Goal: Task Accomplishment & Management: Complete application form

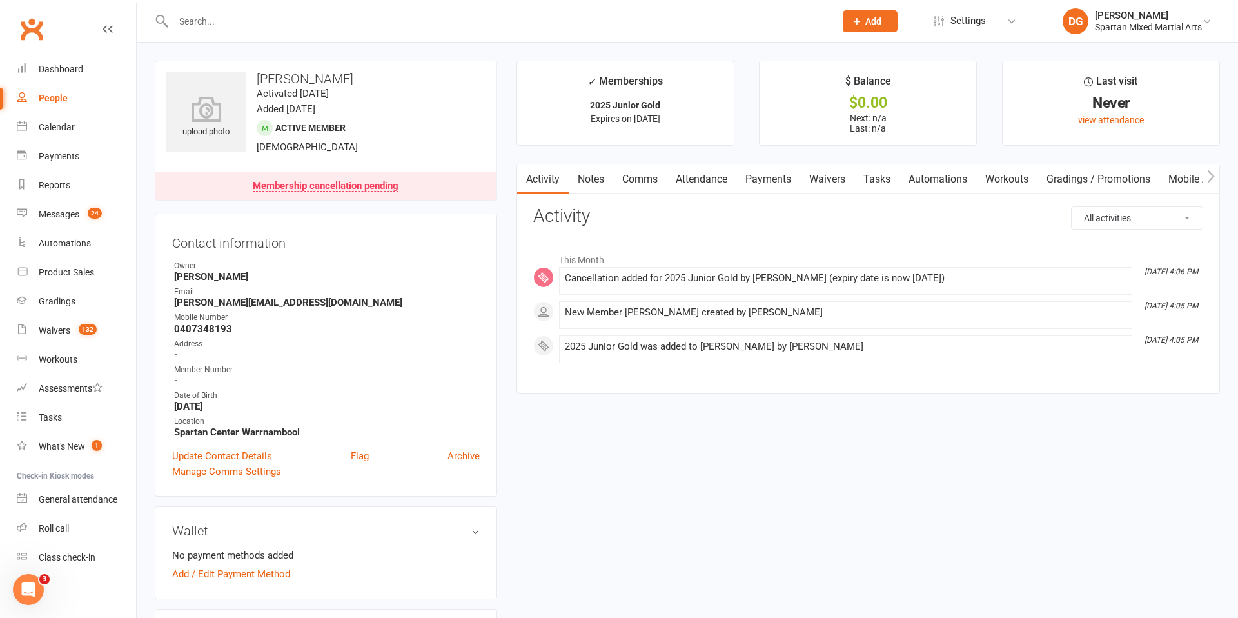
click at [236, 23] on input "text" at bounding box center [498, 21] width 656 height 18
click at [868, 18] on span "Add" at bounding box center [873, 21] width 16 height 10
click at [865, 86] on link "Member" at bounding box center [856, 88] width 115 height 30
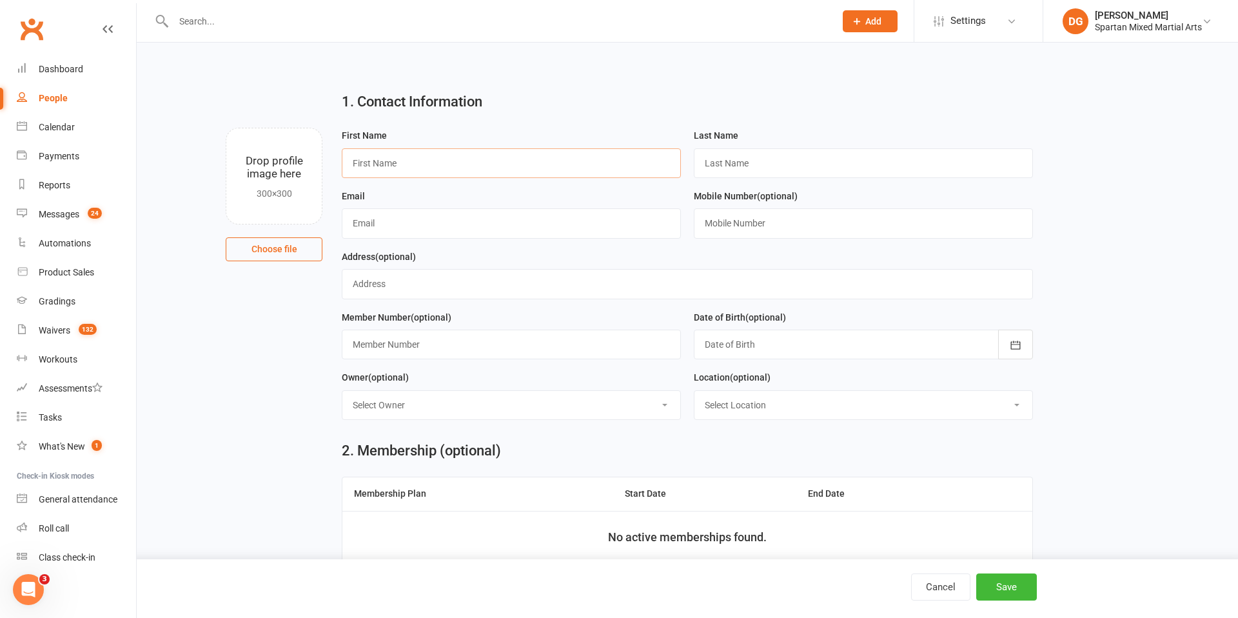
drag, startPoint x: 522, startPoint y: 168, endPoint x: 547, endPoint y: 164, distance: 25.4
click at [522, 168] on input "text" at bounding box center [511, 163] width 339 height 30
type input "Bayley"
click at [761, 165] on input "text" at bounding box center [863, 163] width 339 height 30
type input "[PERSON_NAME]"
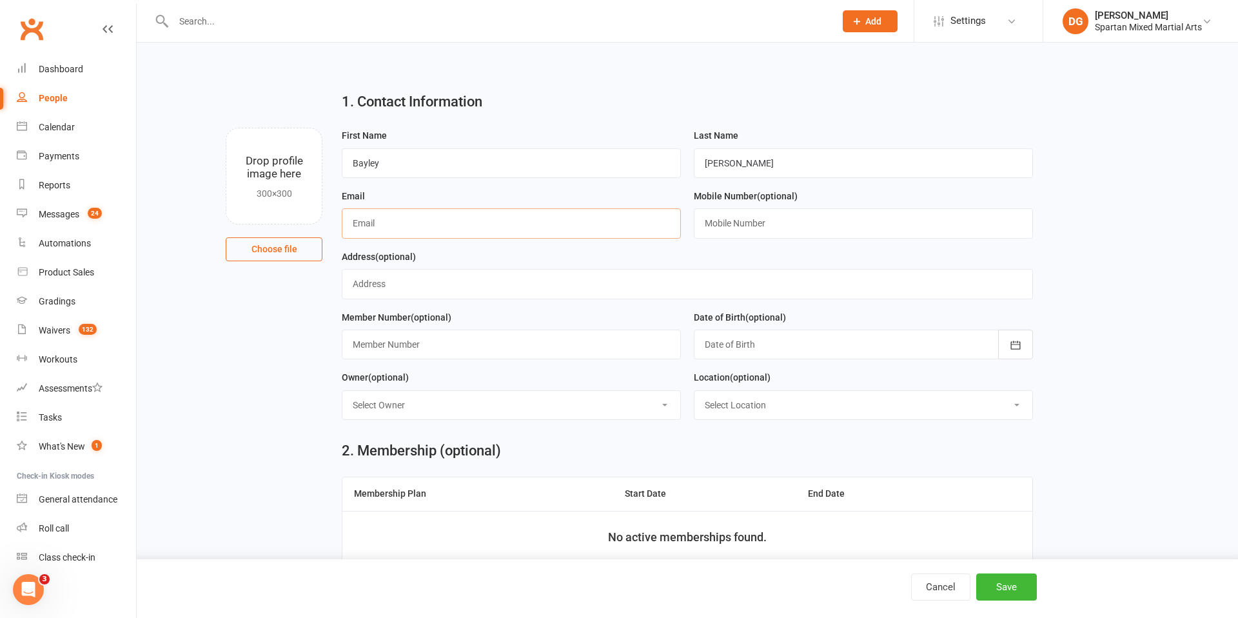
click at [460, 224] on input "text" at bounding box center [511, 223] width 339 height 30
type input "[EMAIL_ADDRESS][DOMAIN_NAME]"
click at [767, 220] on input "text" at bounding box center [863, 223] width 339 height 30
type input "0400361551"
click at [1013, 346] on icon "button" at bounding box center [1015, 345] width 13 height 13
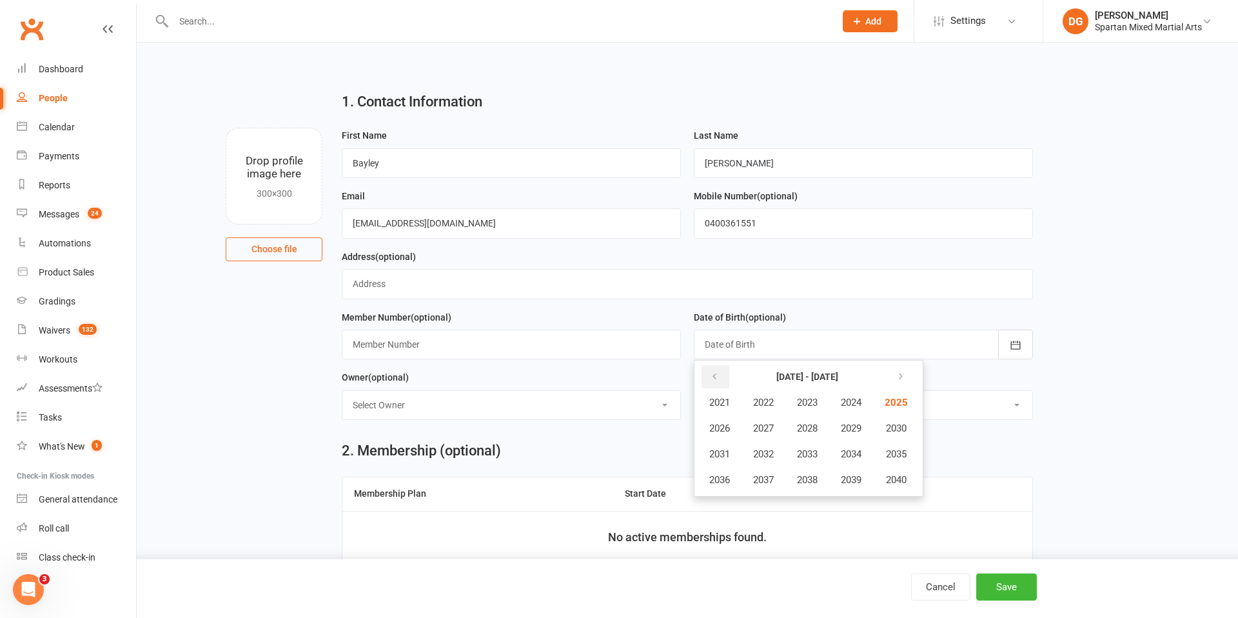
click at [714, 376] on icon "button" at bounding box center [714, 376] width 9 height 10
click at [905, 429] on span "2010" at bounding box center [895, 428] width 21 height 12
click at [864, 405] on span "March" at bounding box center [857, 403] width 27 height 12
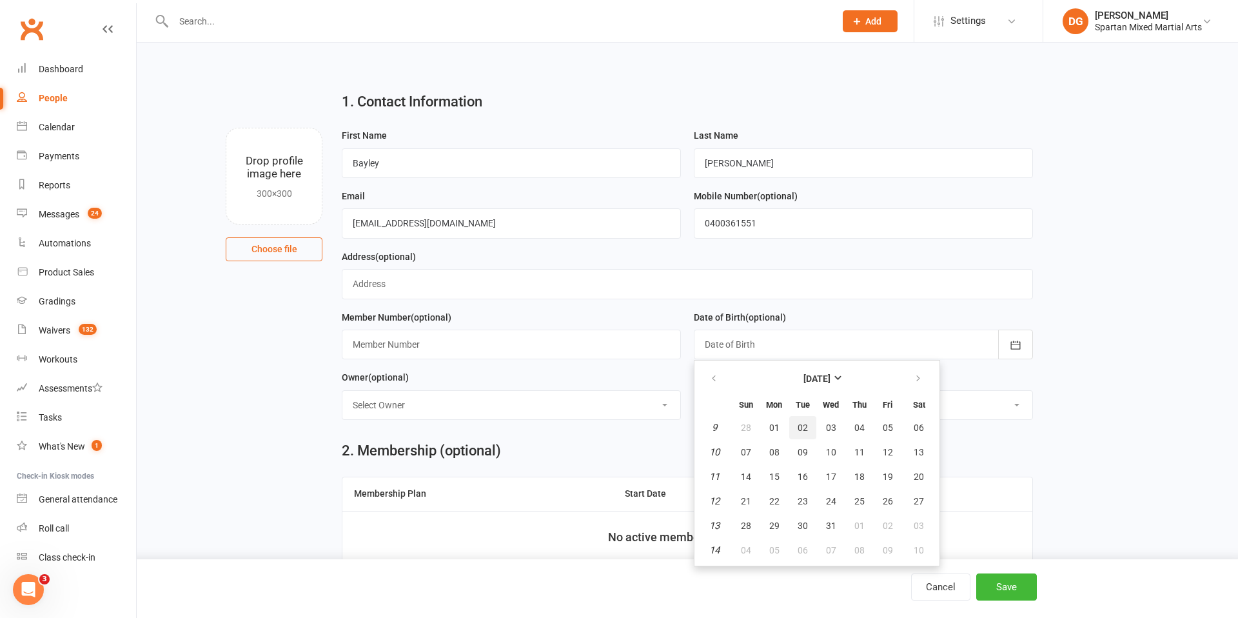
click at [806, 425] on span "02" at bounding box center [803, 427] width 10 height 10
type input "[DATE]"
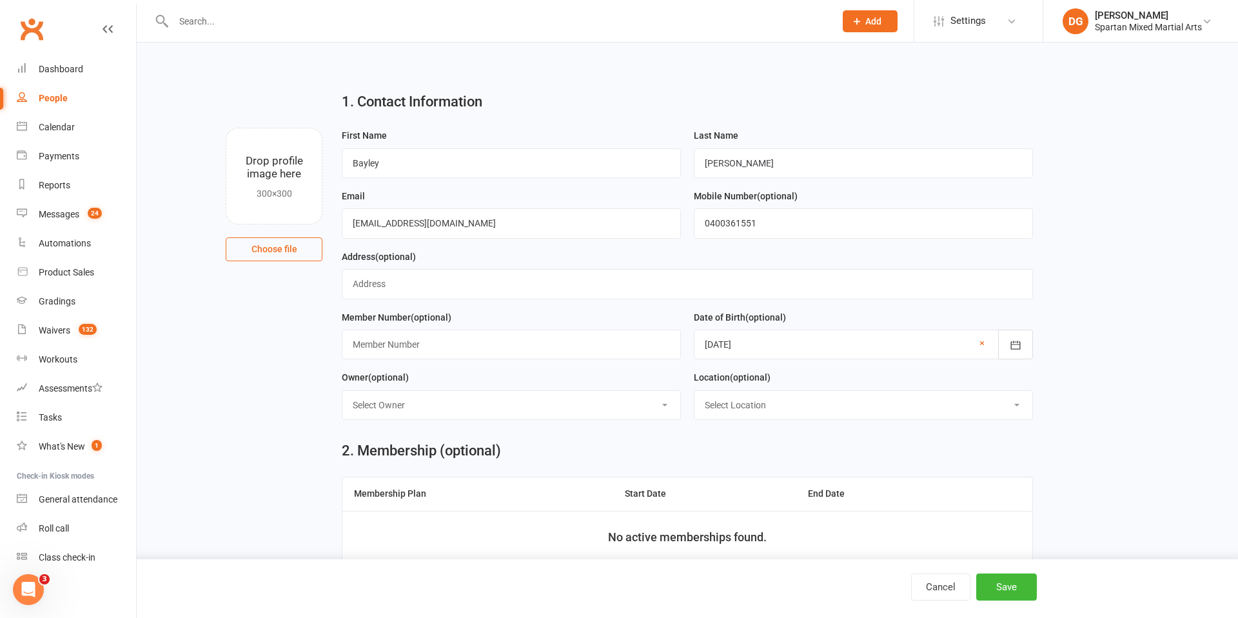
click at [612, 410] on select "Select Owner [PERSON_NAME] [PERSON_NAME] [PERSON_NAME]" at bounding box center [511, 405] width 338 height 28
select select "0"
click at [342, 391] on select "Select Owner [PERSON_NAME] [PERSON_NAME] [PERSON_NAME]" at bounding box center [511, 405] width 338 height 28
click at [947, 410] on select "Select Location [GEOGRAPHIC_DATA] [GEOGRAPHIC_DATA] Warrnambool Strength & Cond…" at bounding box center [863, 405] width 338 height 28
select select "1"
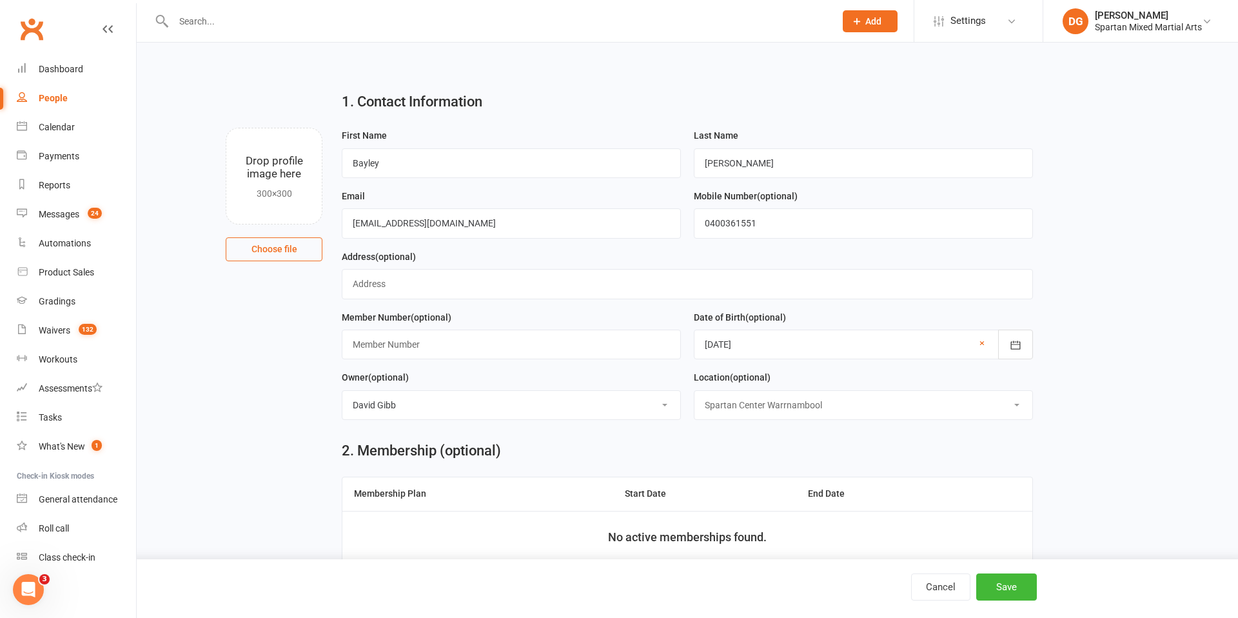
click at [694, 391] on select "Select Location [GEOGRAPHIC_DATA] [GEOGRAPHIC_DATA] Warrnambool Strength & Cond…" at bounding box center [863, 405] width 338 height 28
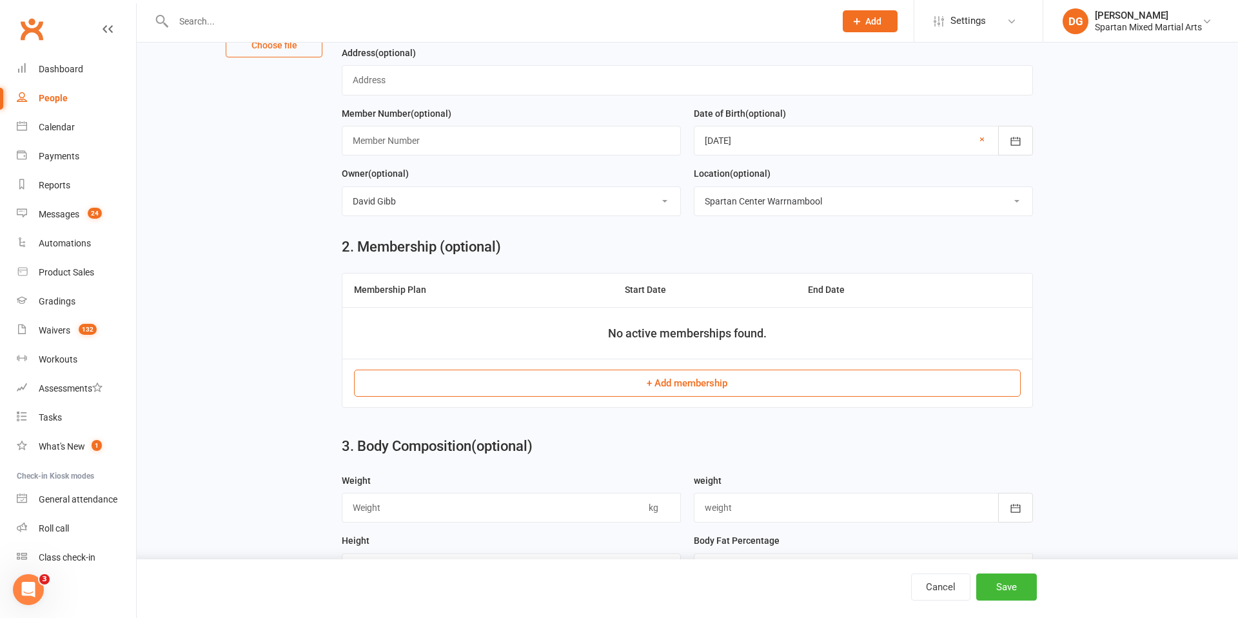
scroll to position [205, 0]
click at [702, 382] on button "+ Add membership" at bounding box center [687, 381] width 666 height 27
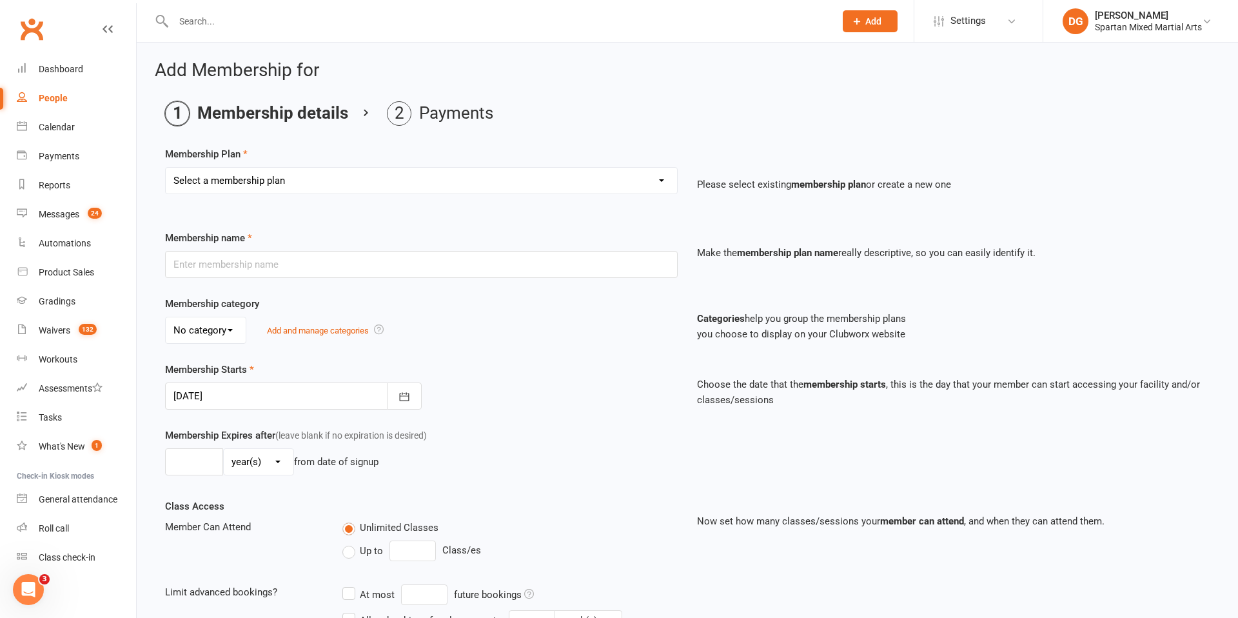
click at [473, 183] on select "Select a membership plan Create new Membership Plan life member Adult membershi…" at bounding box center [421, 181] width 511 height 26
select select "21"
click at [166, 168] on select "Select a membership plan Create new Membership Plan life member Adult membershi…" at bounding box center [421, 181] width 511 height 26
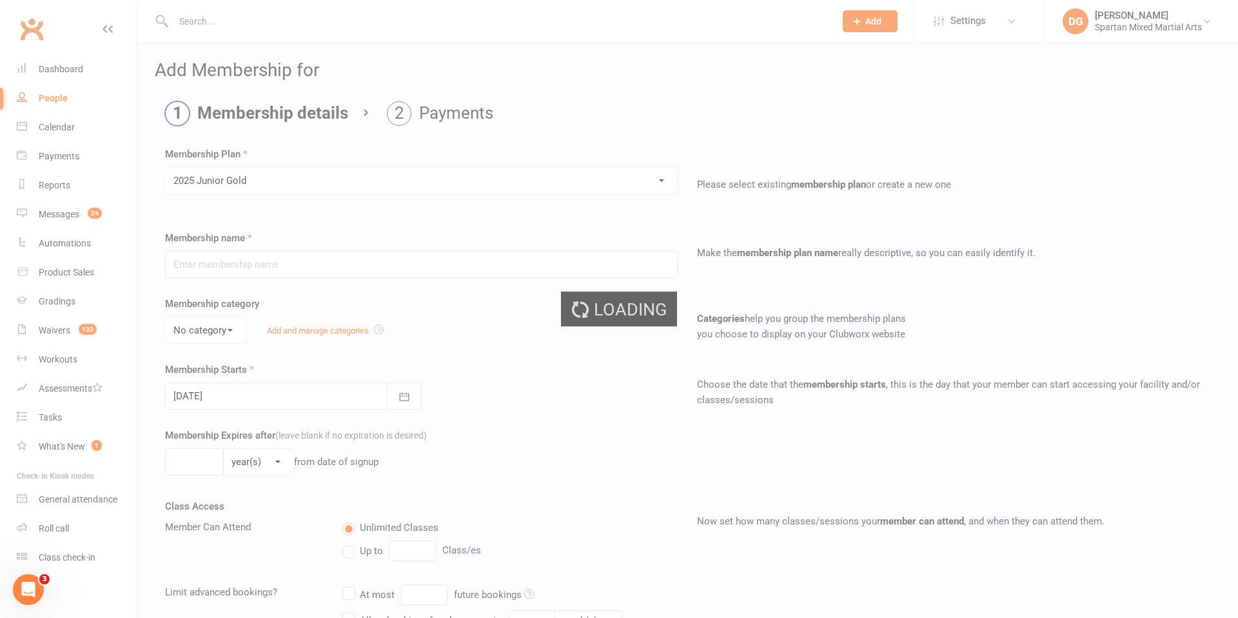
type input "2025 Junior Gold"
select select "3"
type input "0"
select select "2"
type input "2"
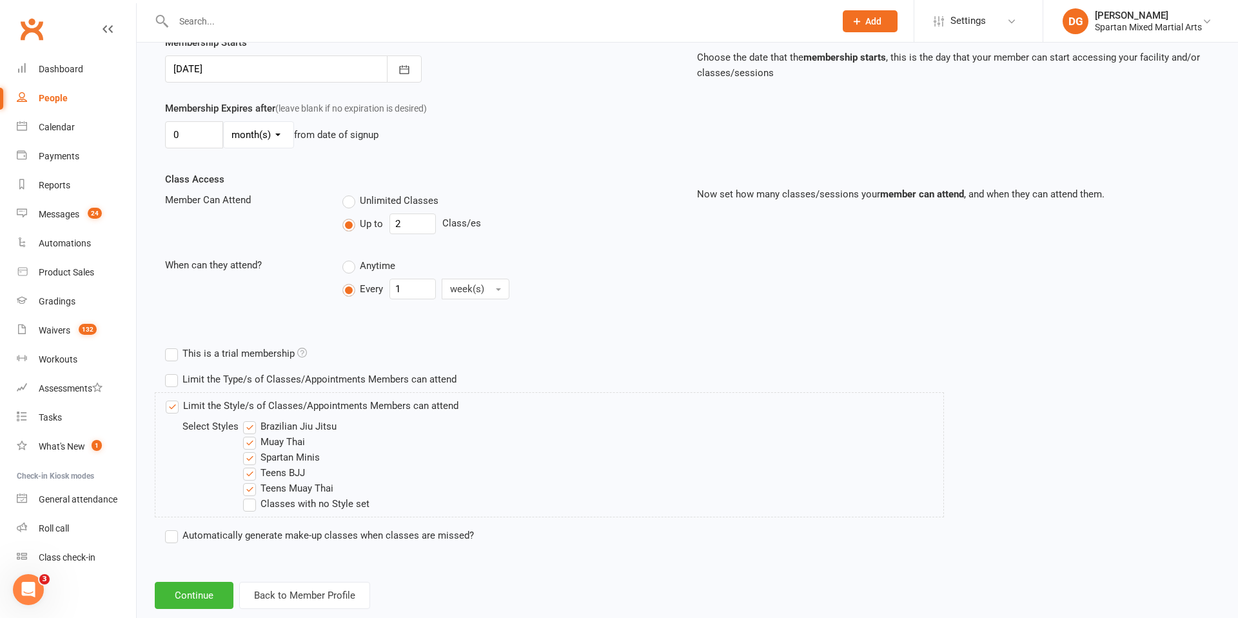
scroll to position [355, 0]
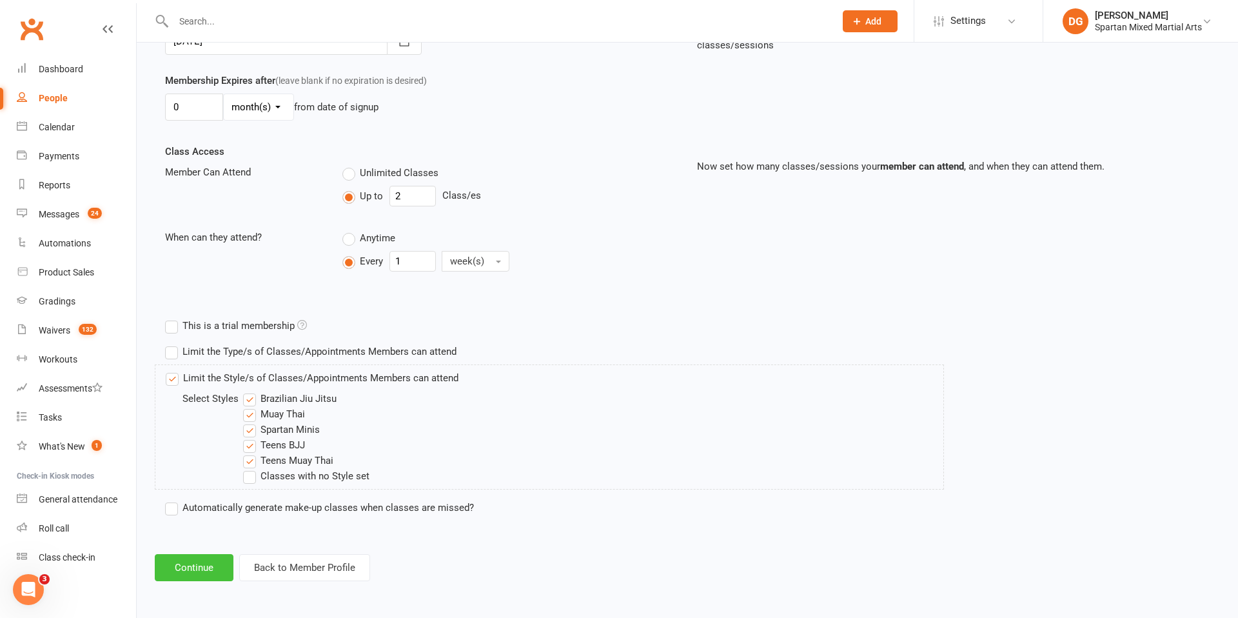
click at [203, 569] on button "Continue" at bounding box center [194, 567] width 79 height 27
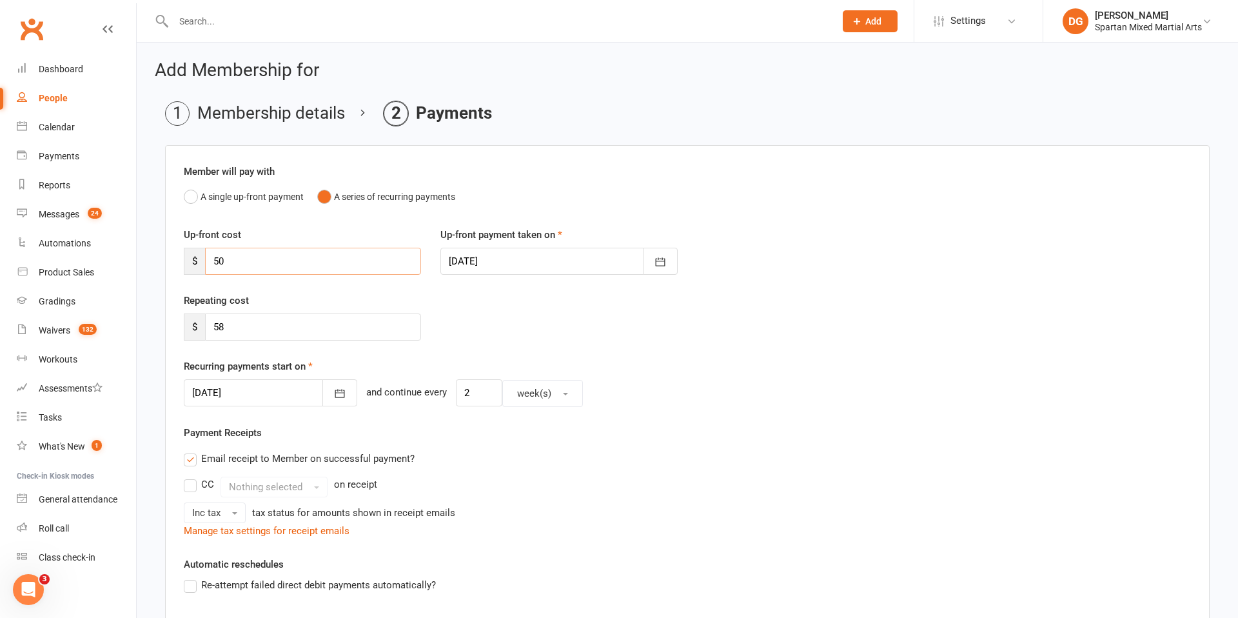
click at [262, 260] on input "50" at bounding box center [313, 261] width 216 height 27
type input "5"
type input "0"
click at [333, 396] on icon "button" at bounding box center [339, 393] width 13 height 13
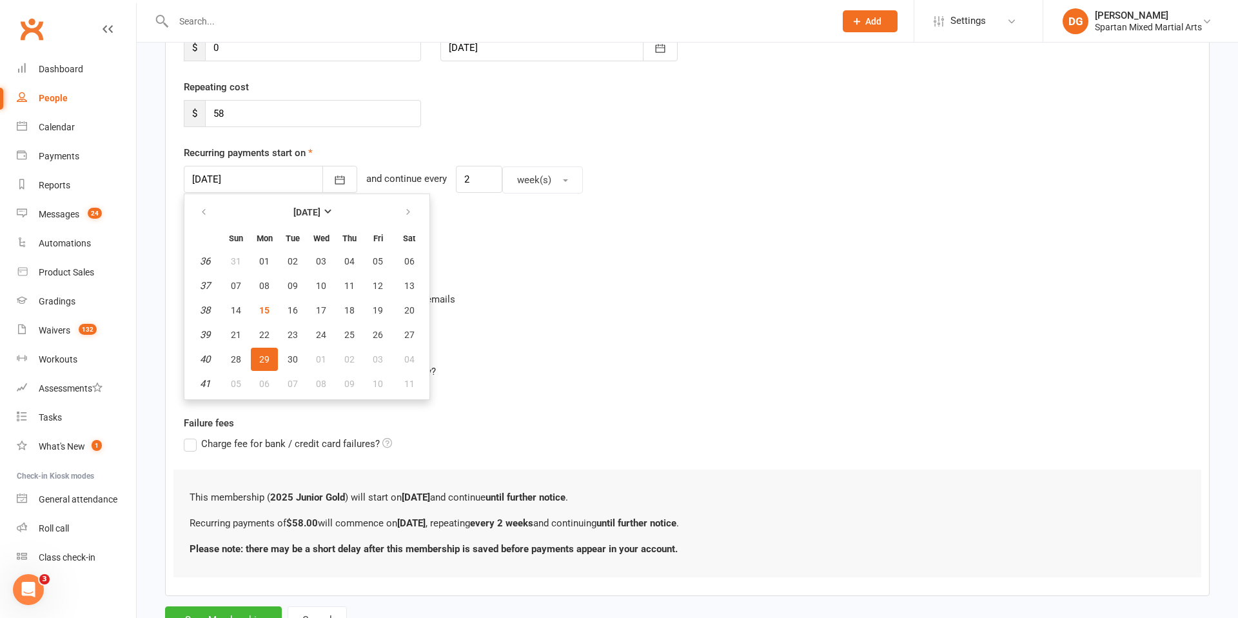
scroll to position [218, 0]
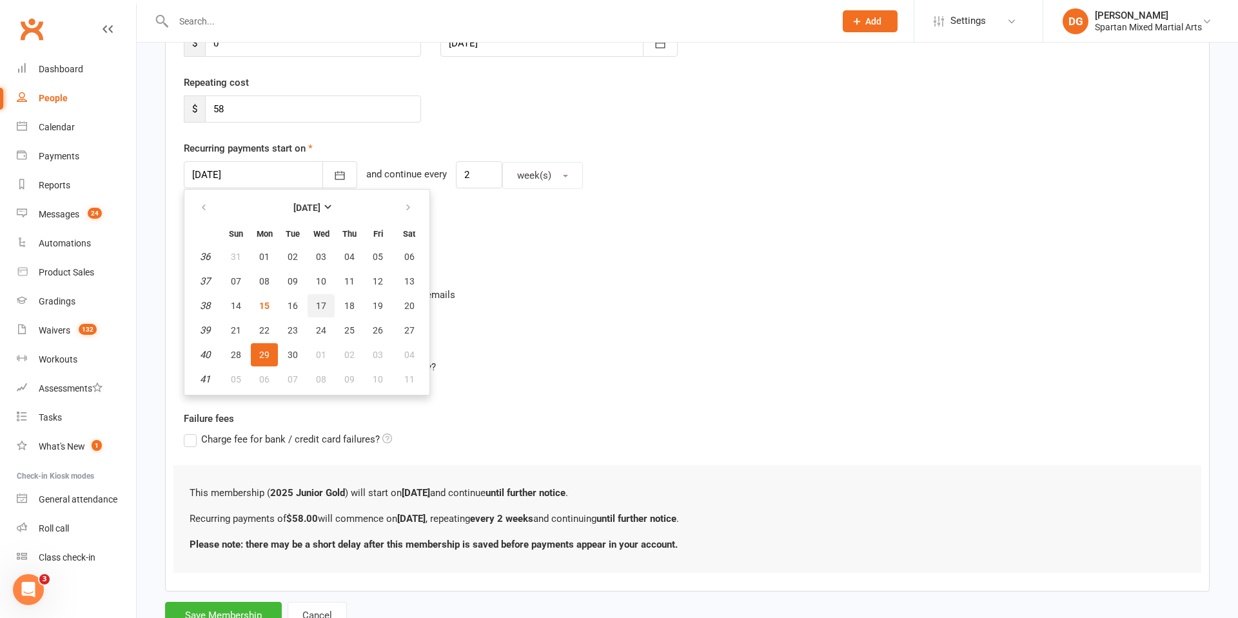
click at [323, 307] on span "17" at bounding box center [321, 305] width 10 height 10
type input "[DATE]"
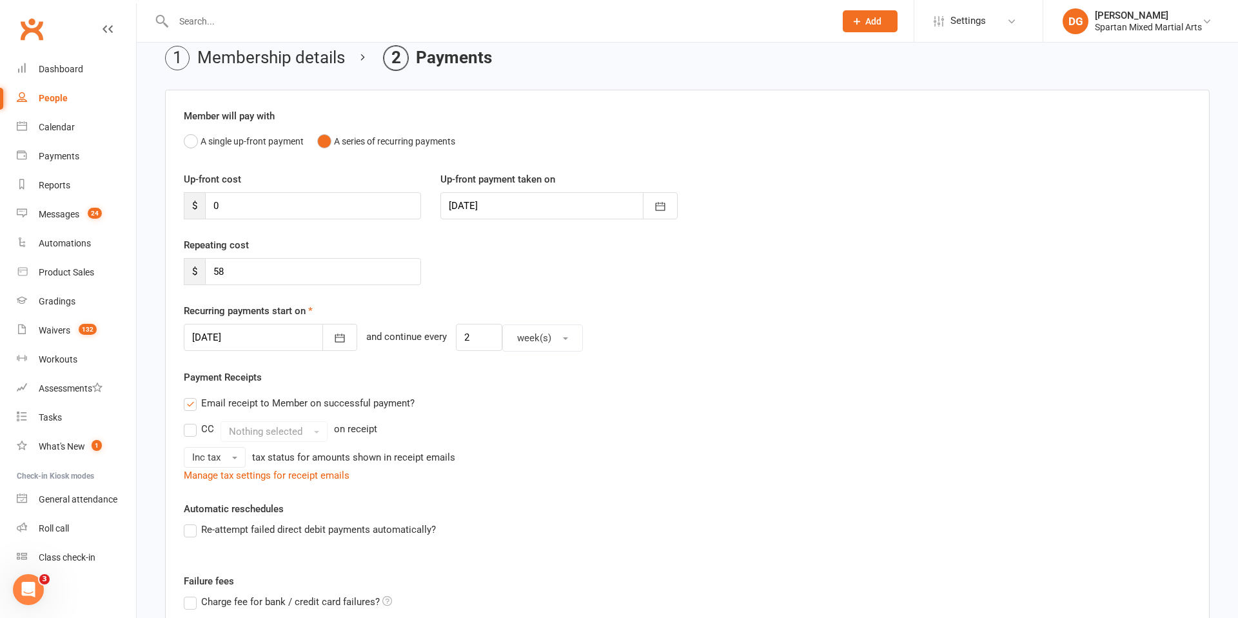
scroll to position [268, 0]
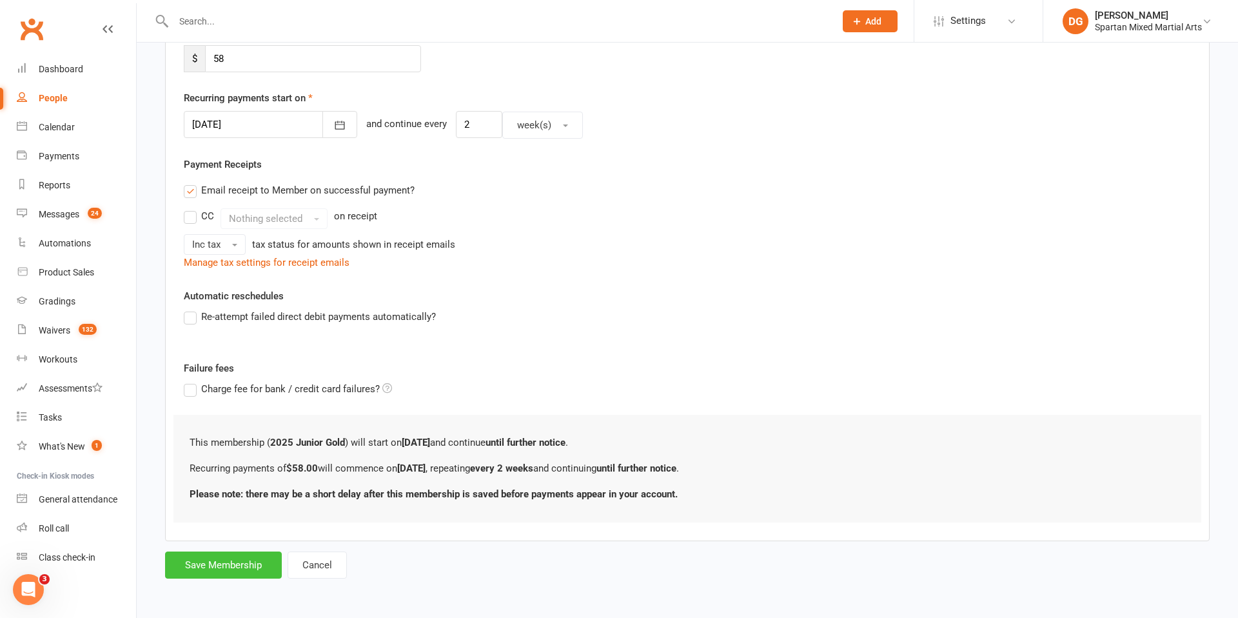
click at [233, 566] on button "Save Membership" at bounding box center [223, 564] width 117 height 27
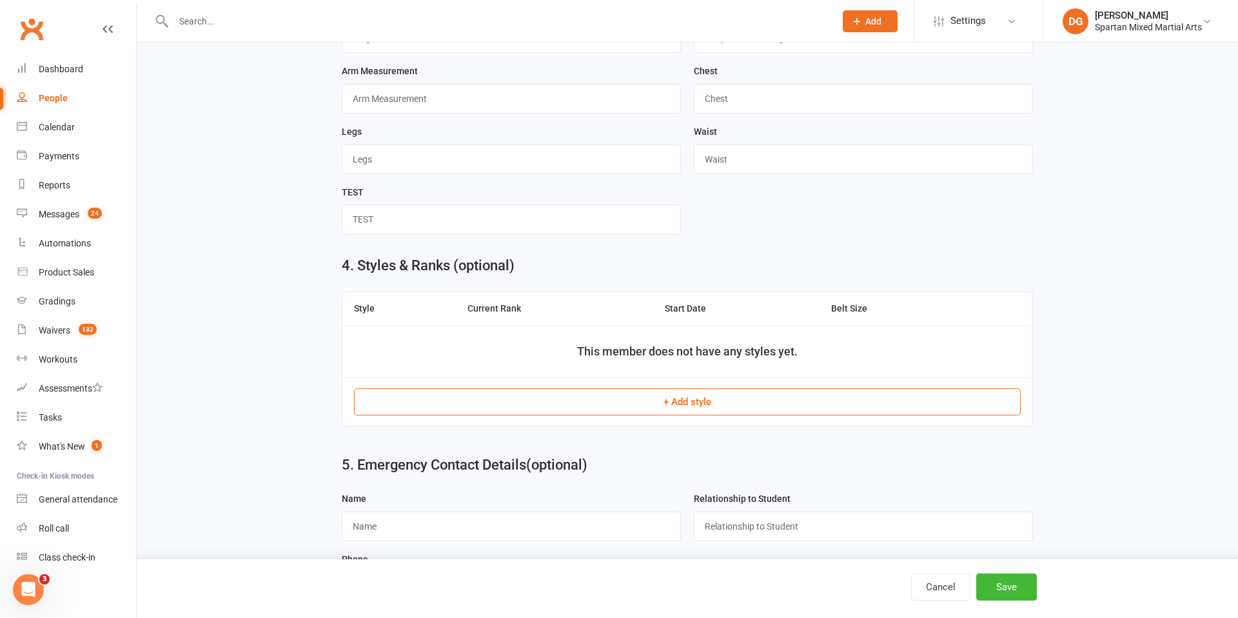
scroll to position [852, 0]
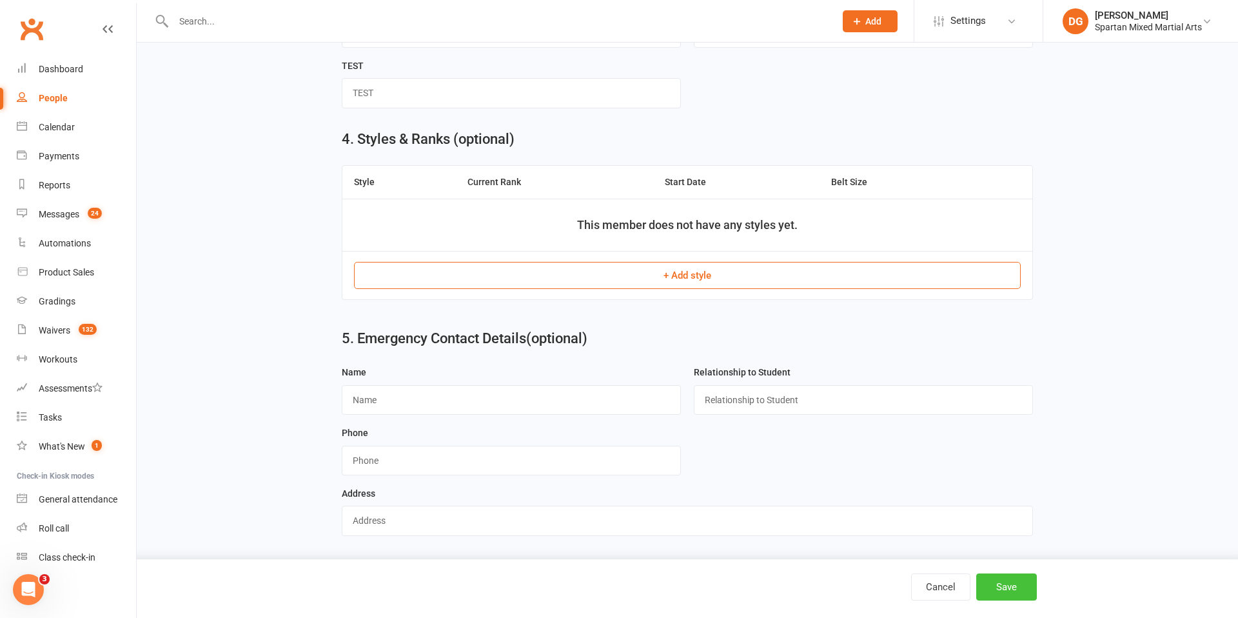
click at [1008, 585] on button "Save" at bounding box center [1006, 586] width 61 height 27
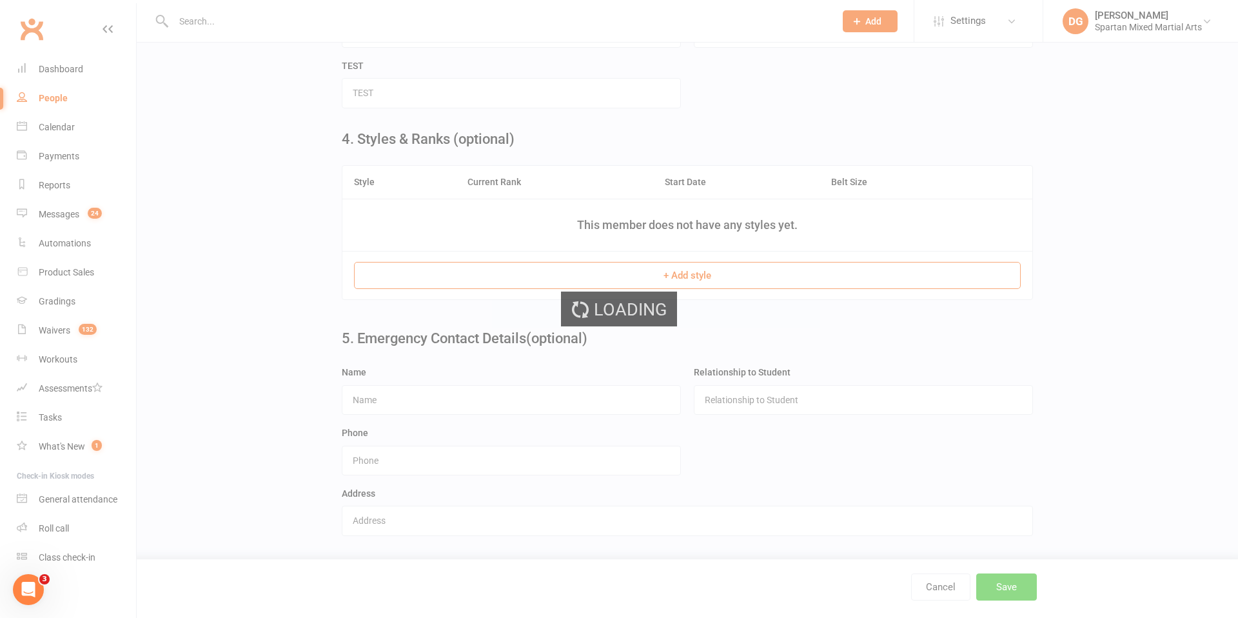
scroll to position [0, 0]
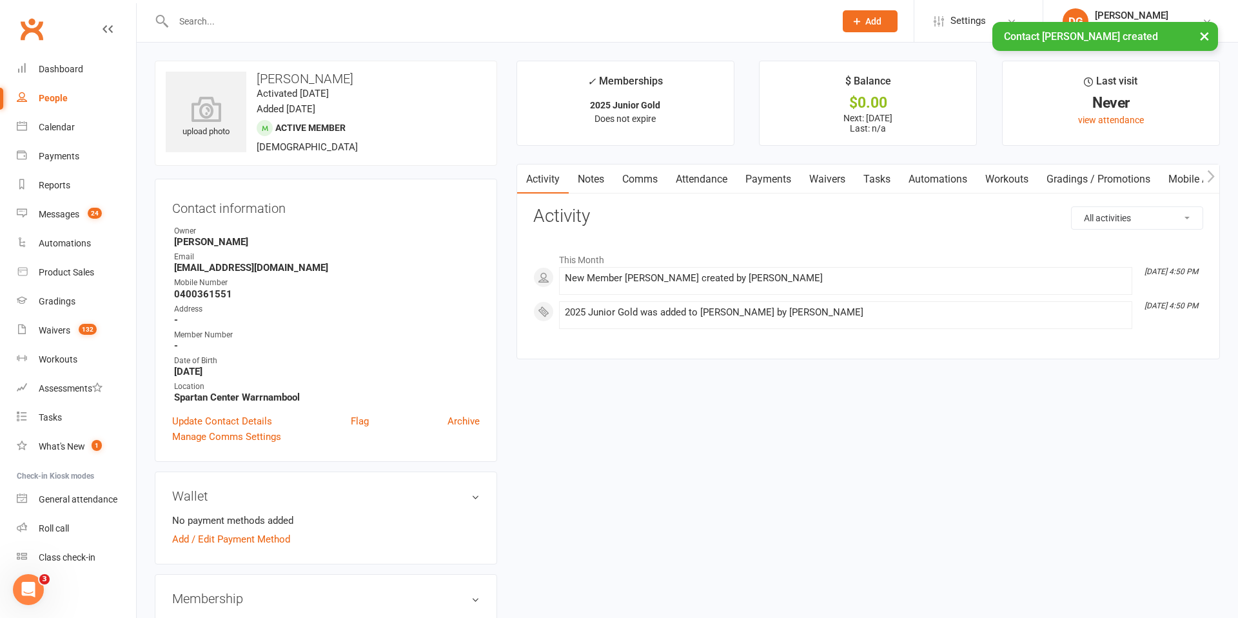
click at [831, 179] on link "Waivers" at bounding box center [827, 179] width 54 height 30
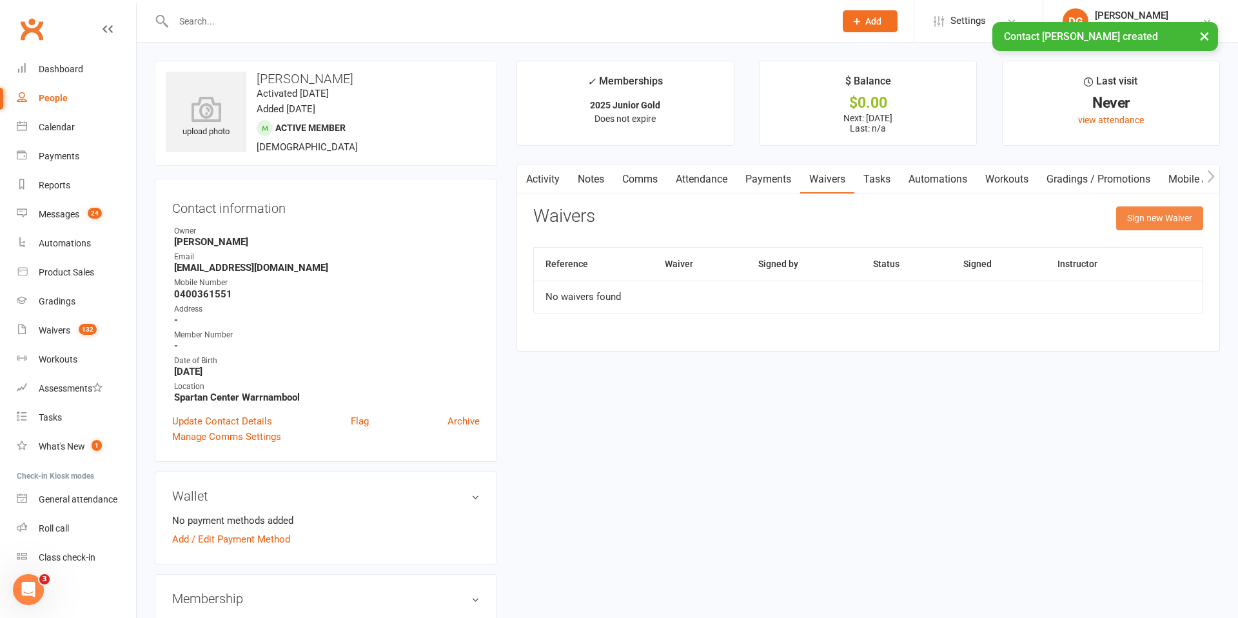
click at [1159, 222] on button "Sign new Waiver" at bounding box center [1159, 217] width 87 height 23
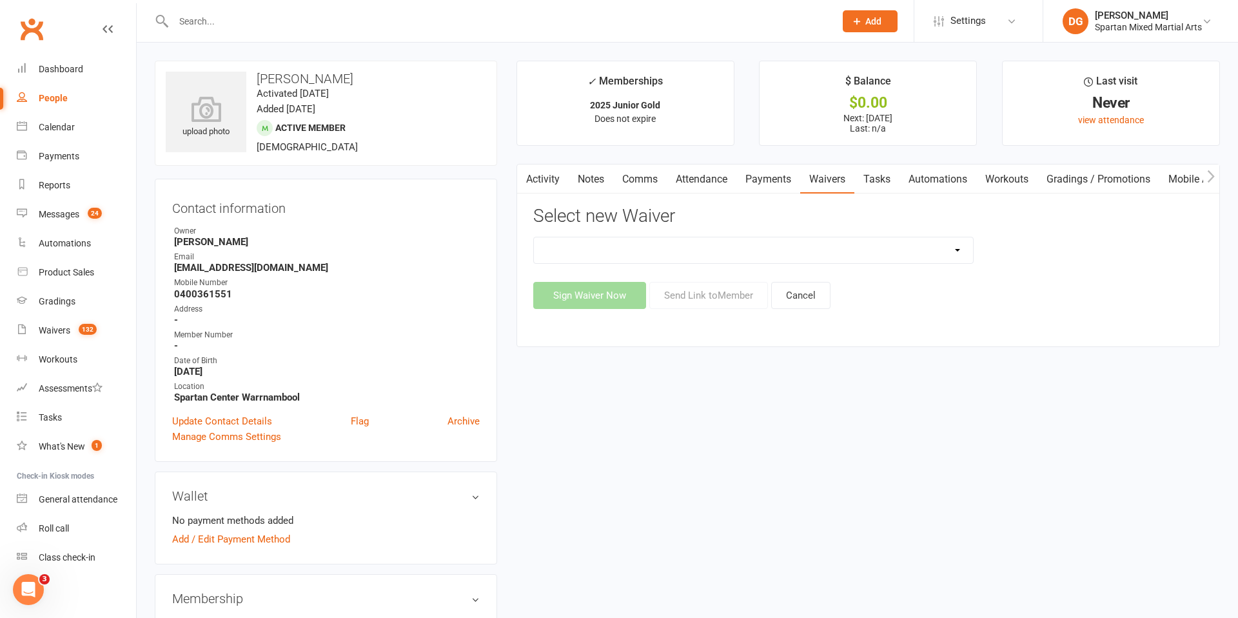
click at [896, 259] on select "New Student Sign Up" at bounding box center [753, 250] width 439 height 26
select select "58"
click at [534, 237] on select "New Student Sign Up" at bounding box center [753, 250] width 439 height 26
click at [700, 299] on button "Send Link to Member" at bounding box center [708, 295] width 119 height 27
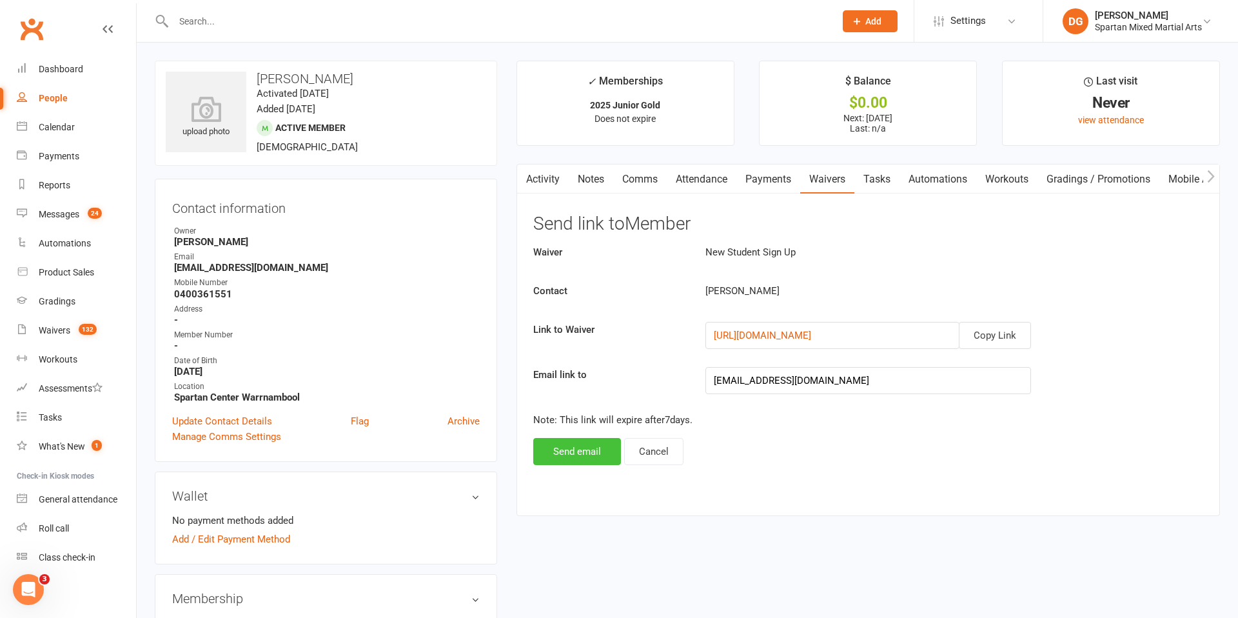
click at [584, 452] on button "Send email" at bounding box center [577, 451] width 88 height 27
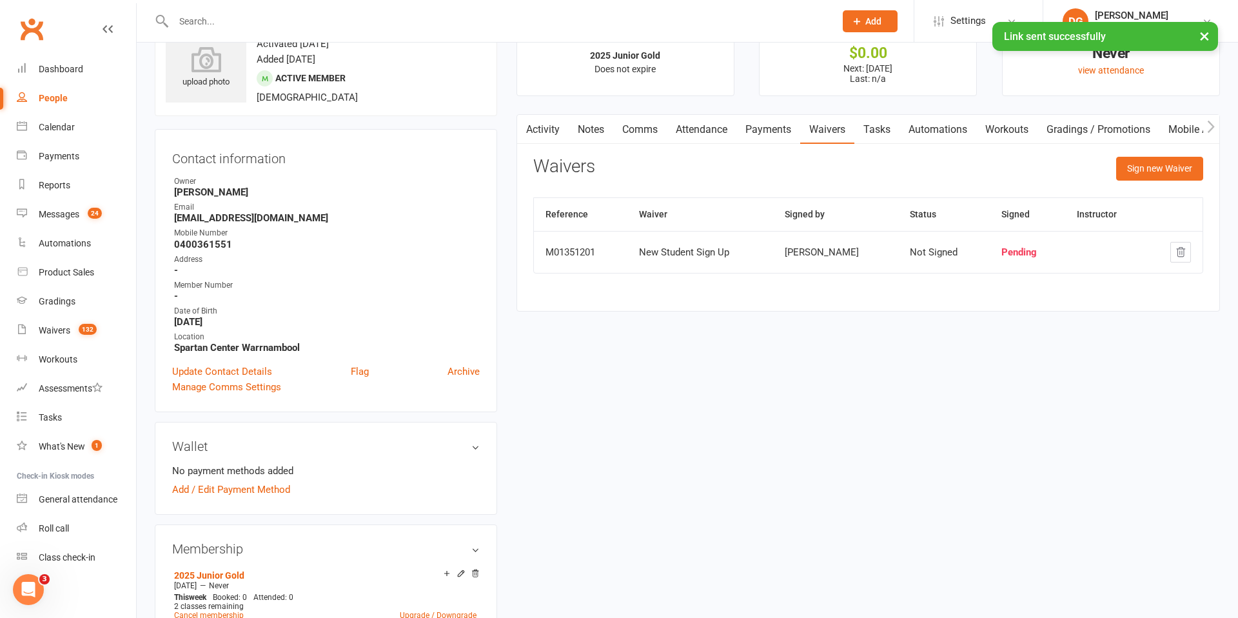
scroll to position [52, 0]
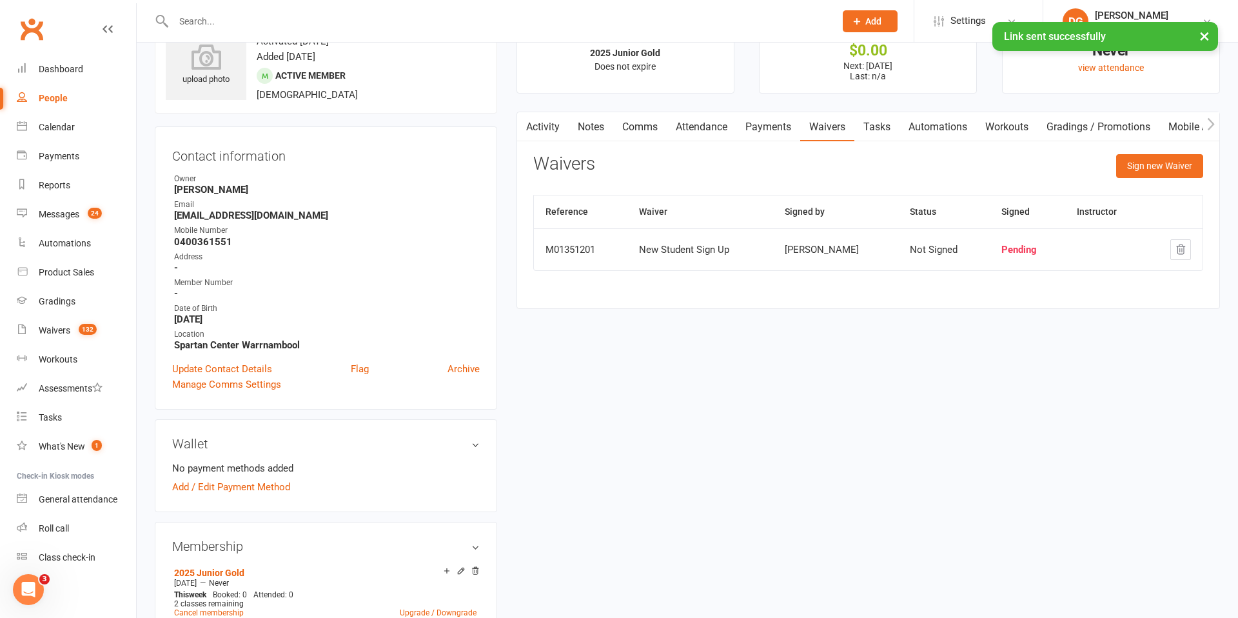
click at [772, 130] on link "Payments" at bounding box center [768, 127] width 64 height 30
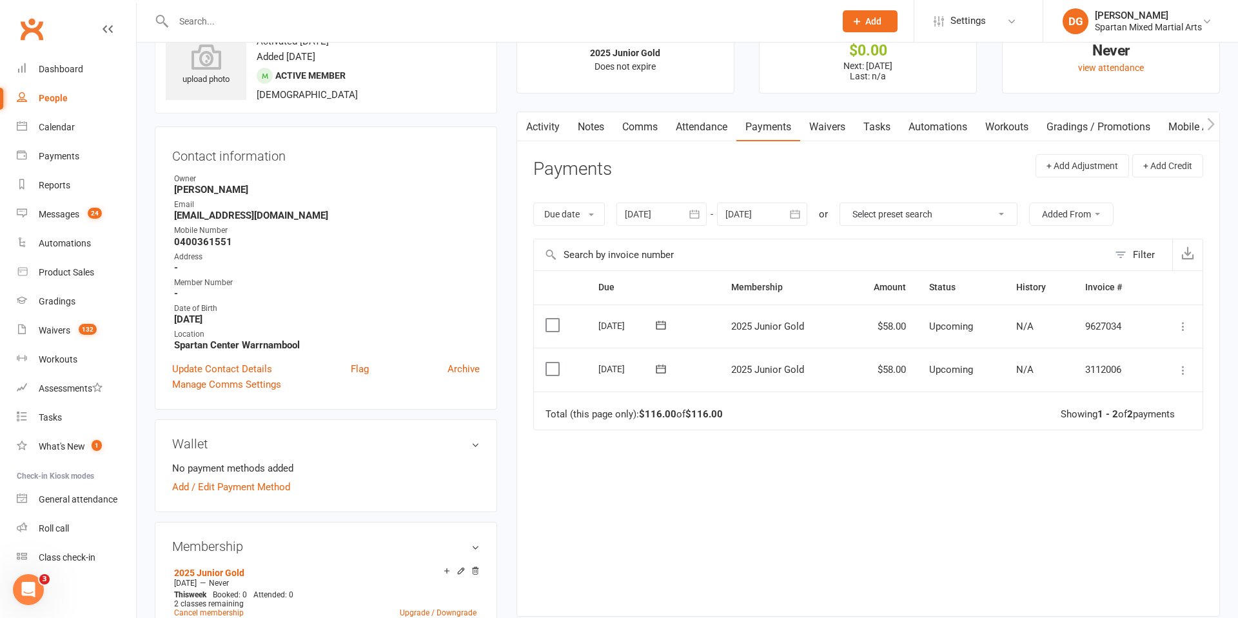
click at [1182, 373] on icon at bounding box center [1183, 370] width 13 height 13
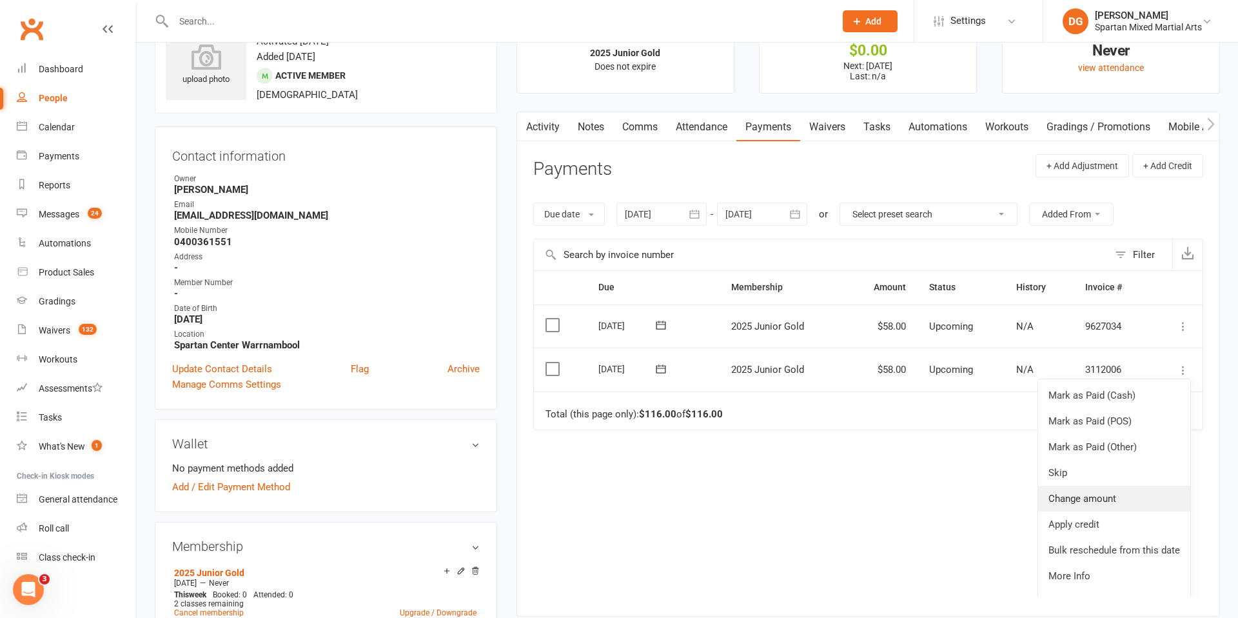
click at [1089, 498] on link "Change amount" at bounding box center [1114, 499] width 152 height 26
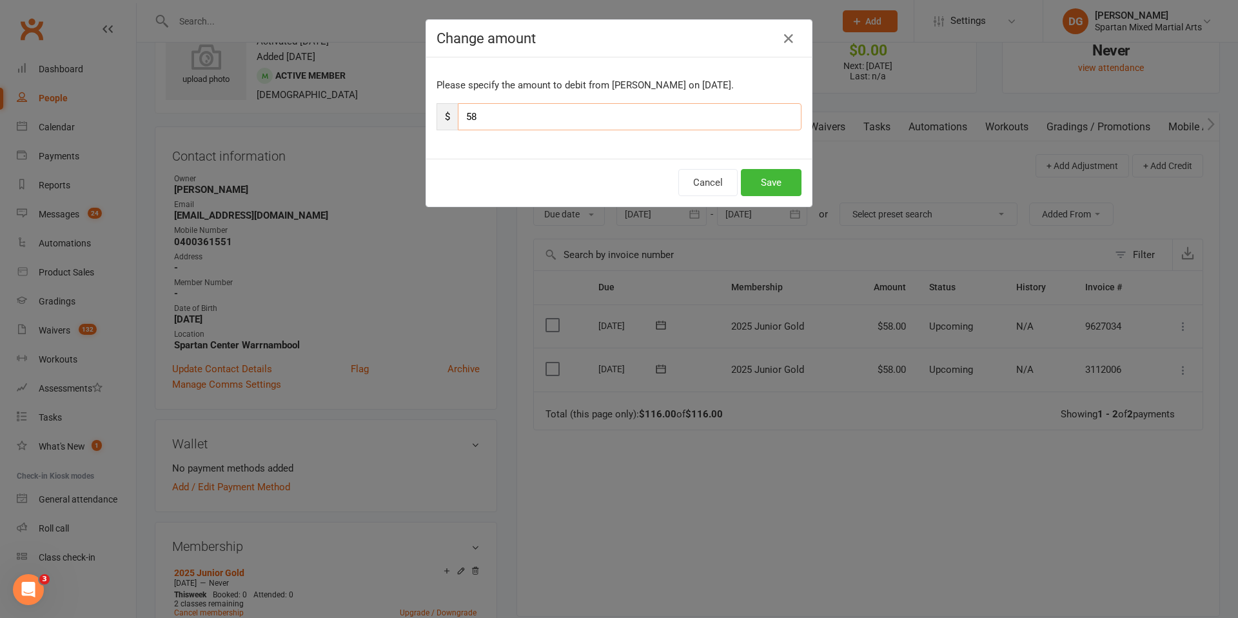
click at [574, 116] on input "58" at bounding box center [630, 116] width 344 height 27
type input "5"
type input "29"
click at [767, 174] on button "Save" at bounding box center [771, 182] width 61 height 27
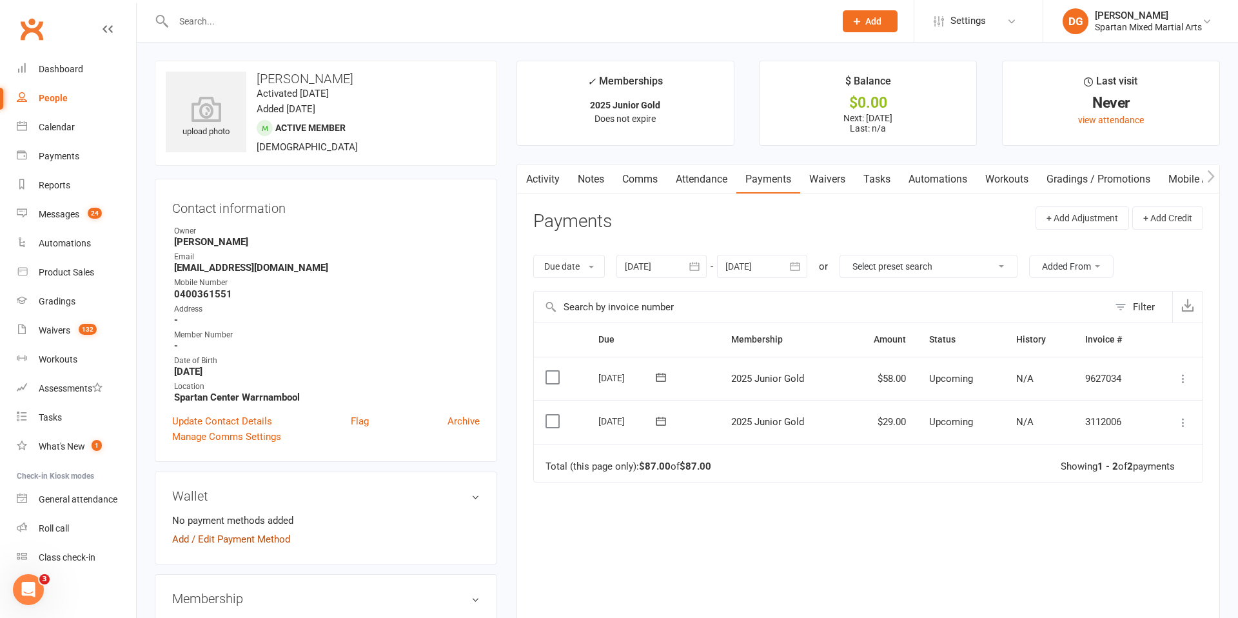
click at [233, 541] on link "Add / Edit Payment Method" at bounding box center [231, 538] width 118 height 15
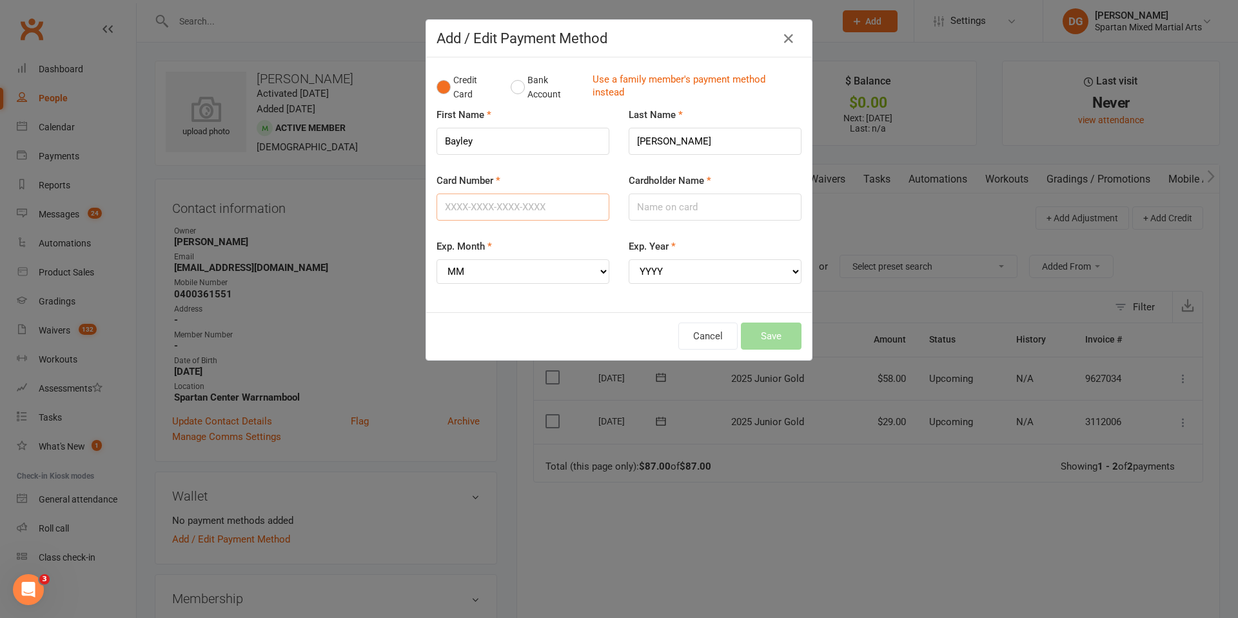
click at [508, 213] on input "Card Number" at bounding box center [523, 206] width 173 height 27
click at [516, 88] on button "Bank Account" at bounding box center [547, 87] width 72 height 39
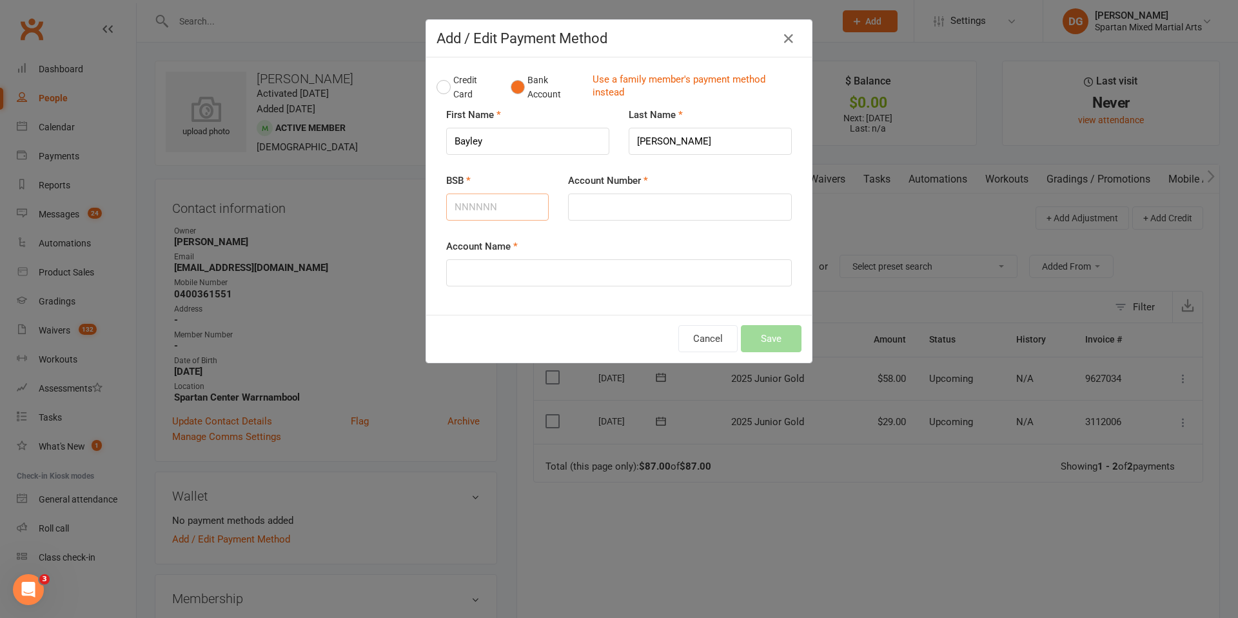
click at [507, 206] on input "BSB" at bounding box center [497, 206] width 103 height 27
type input "063097"
click at [618, 209] on input "Account Number" at bounding box center [680, 206] width 224 height 27
type input "75613334"
click at [533, 276] on input "Account Name" at bounding box center [619, 272] width 346 height 27
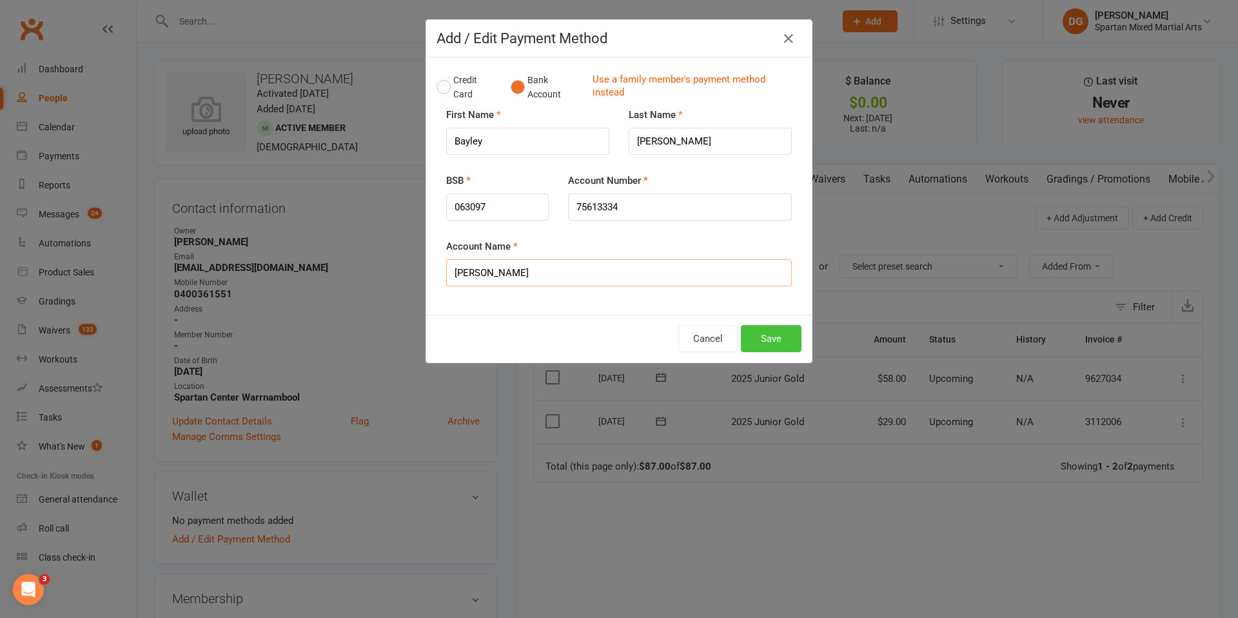
type input "[PERSON_NAME]"
click at [771, 341] on button "Save" at bounding box center [771, 338] width 61 height 27
